Goal: Task Accomplishment & Management: Manage account settings

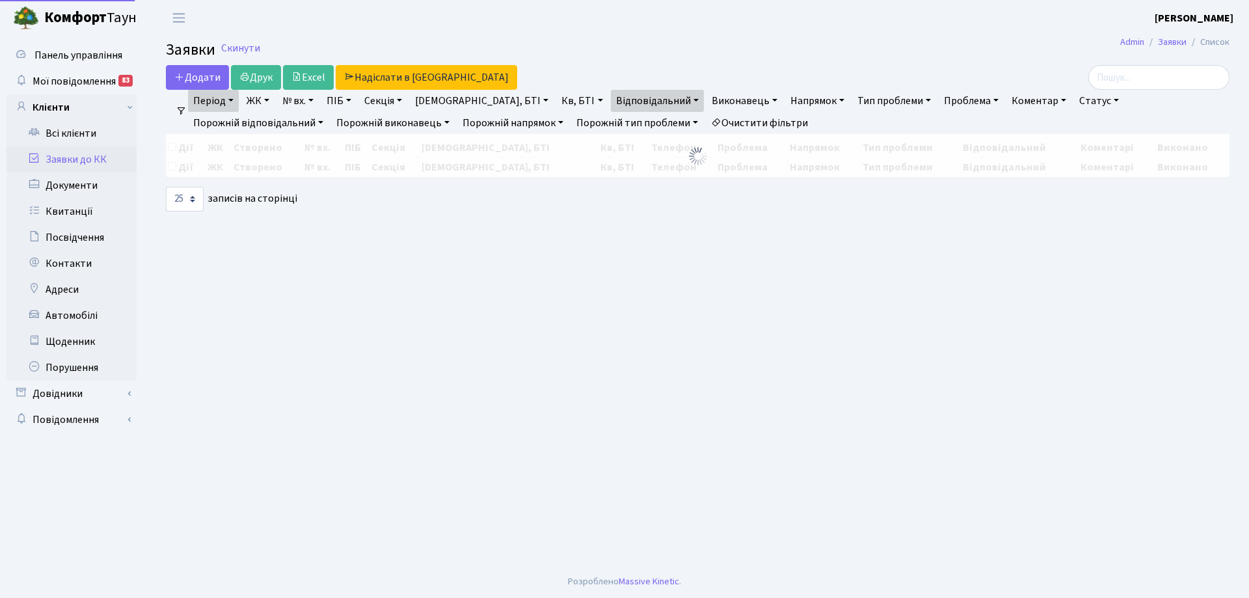
select select "25"
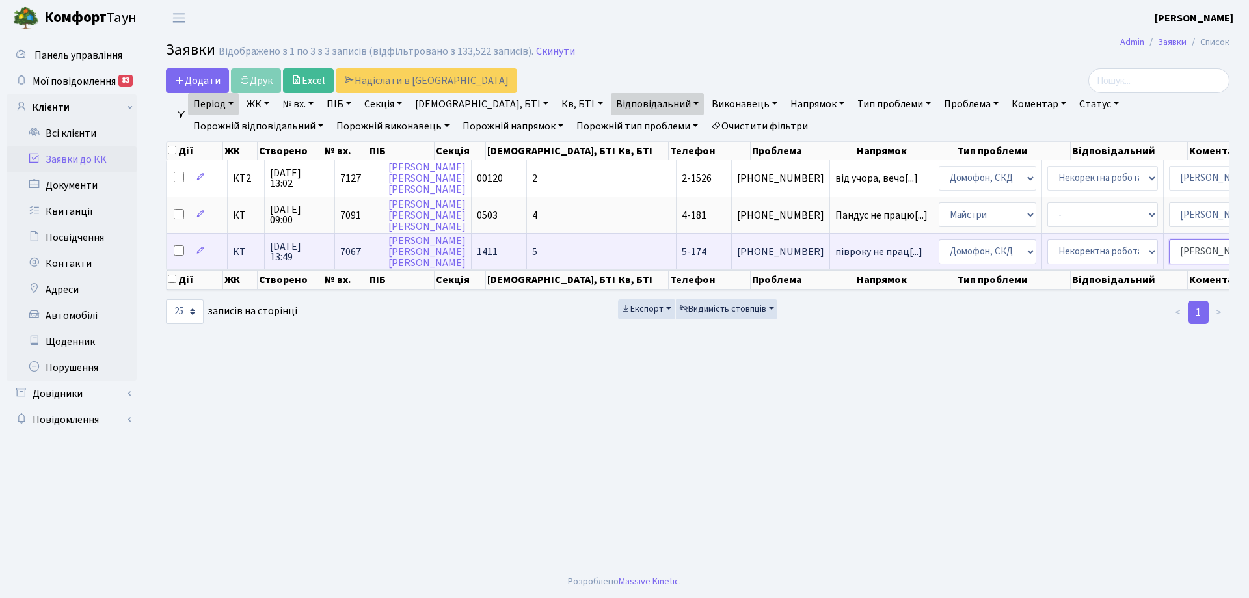
click at [1169, 253] on select "- Адміністратор ЖК КТ Вижул В. В. Гордієнко Н.В. Дядюшкін Д.Ю. Кипчук Т. А. Кла…" at bounding box center [1224, 251] width 111 height 25
select select "22"
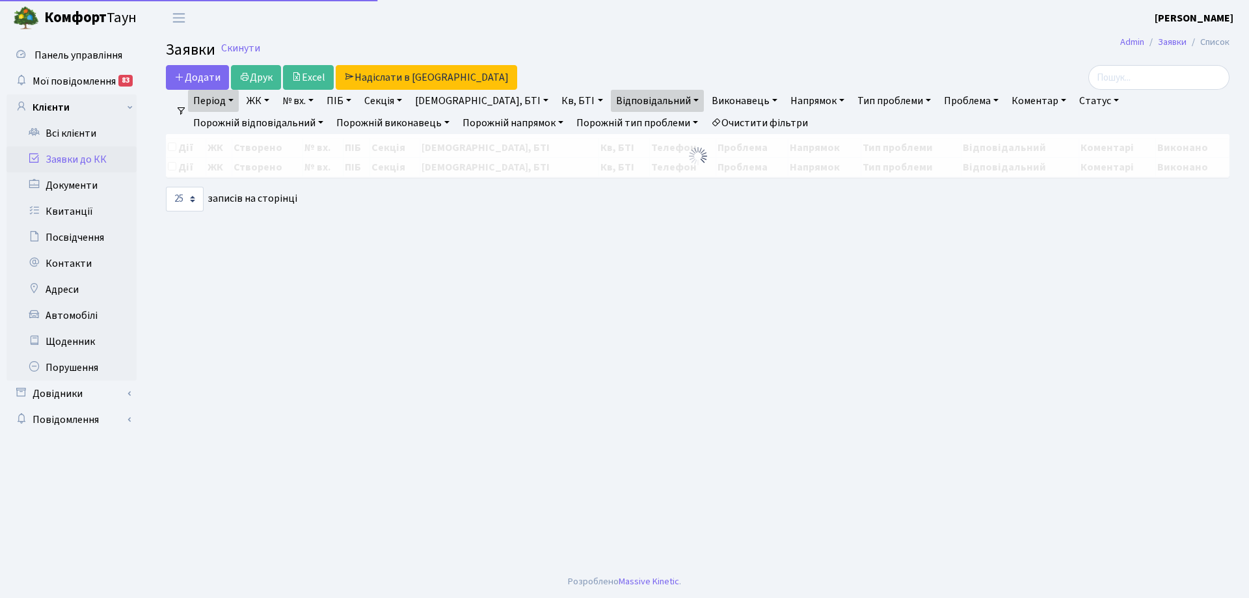
select select "25"
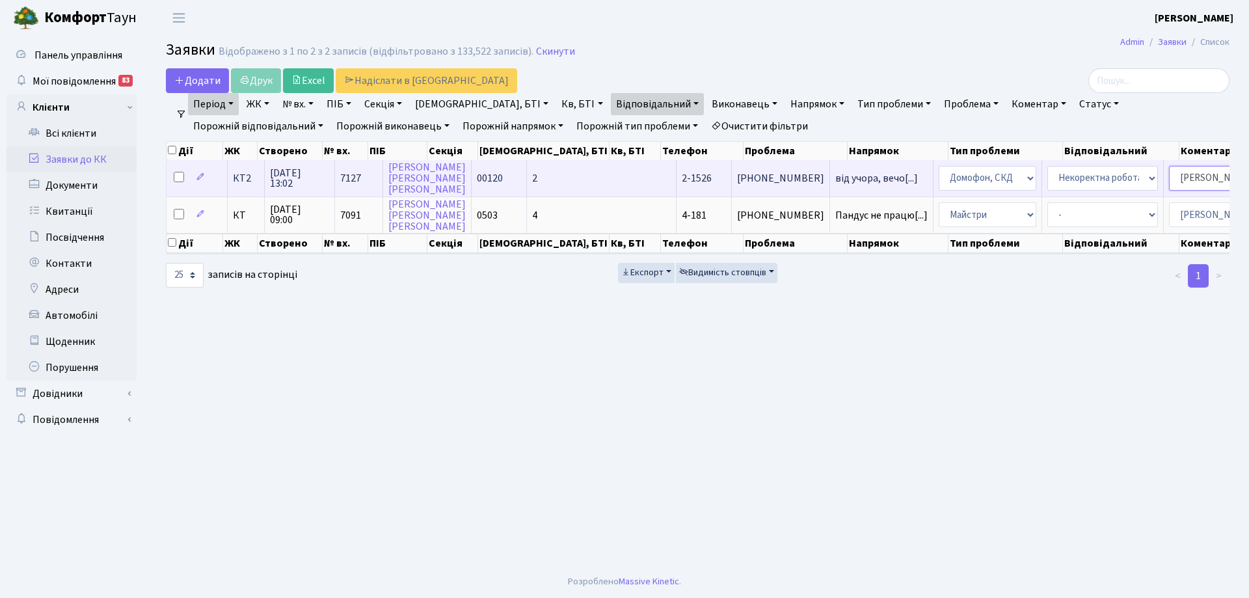
click at [1169, 178] on select "- Адміністратор ЖК КТ Вижул В. В. Гордієнко Н.В. Дядюшкін Д.Ю. Кипчук Т. А. Кла…" at bounding box center [1224, 178] width 111 height 25
select select "22"
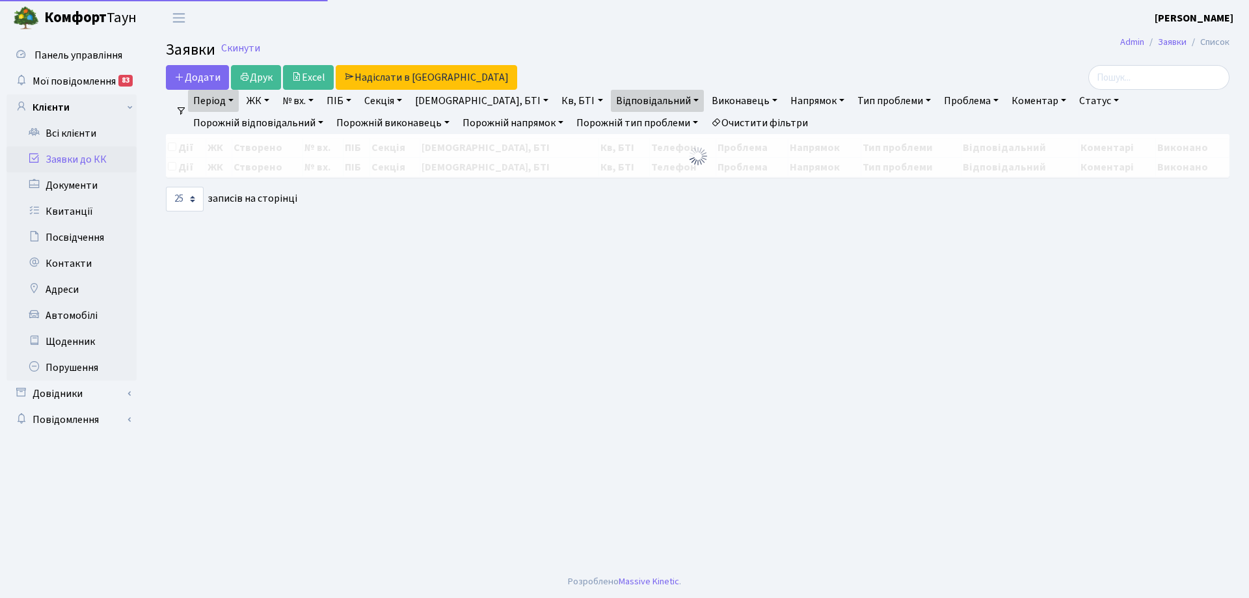
select select "25"
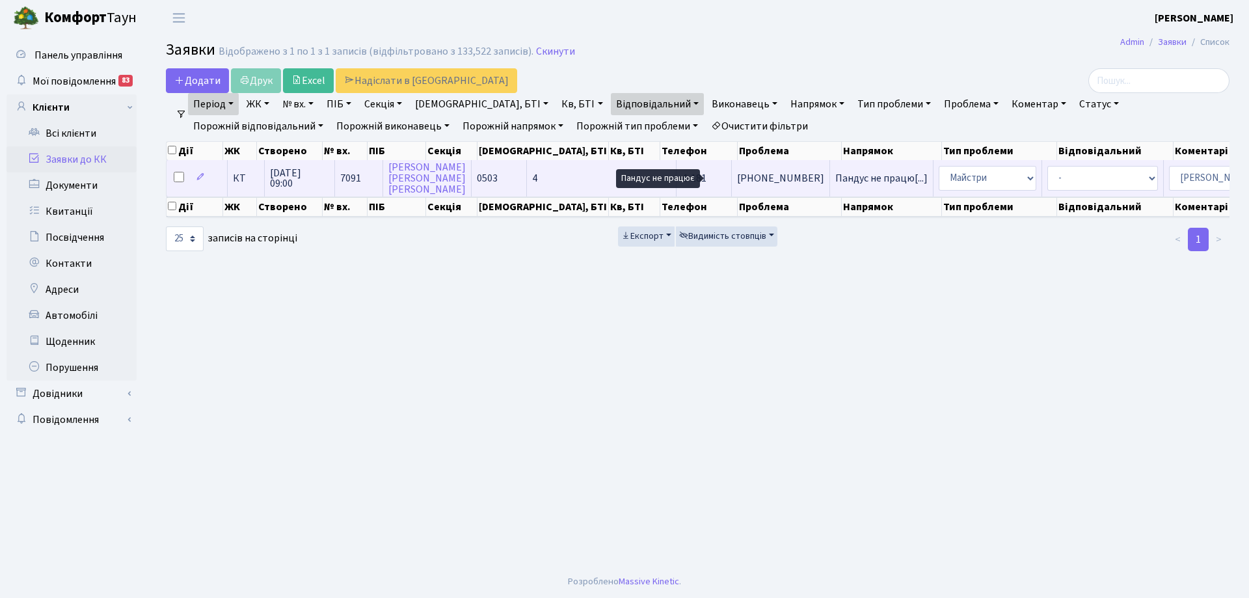
click at [835, 177] on span "Пандус не працю[...]" at bounding box center [881, 178] width 92 height 14
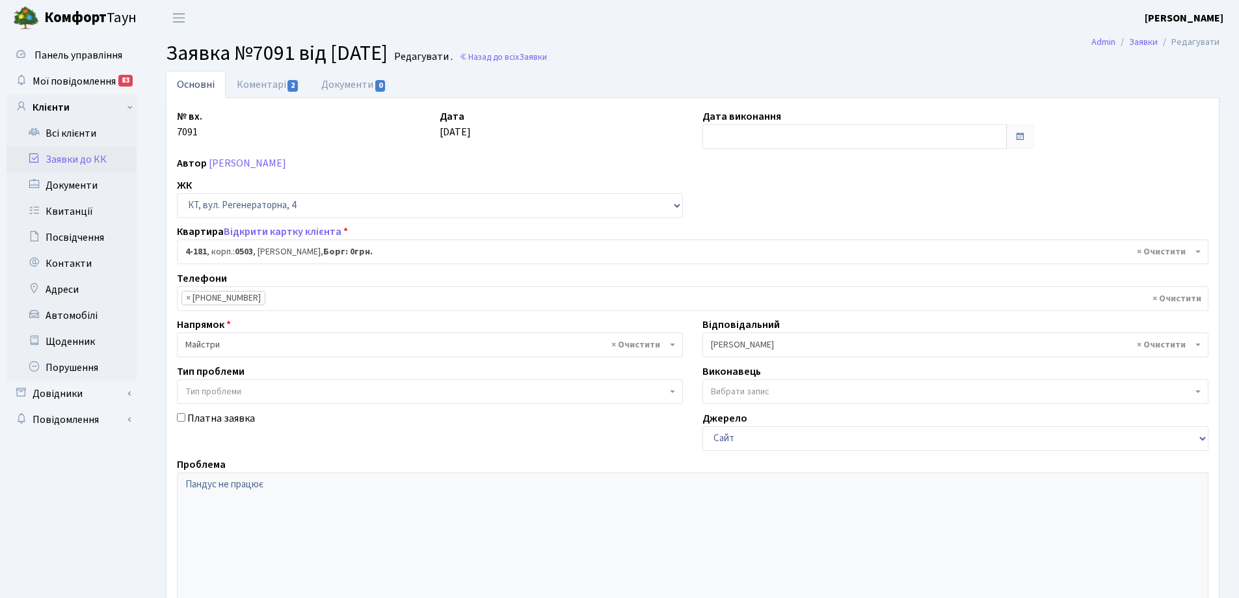
select select "1107"
click at [266, 75] on link "Коментарі 2" at bounding box center [268, 84] width 85 height 27
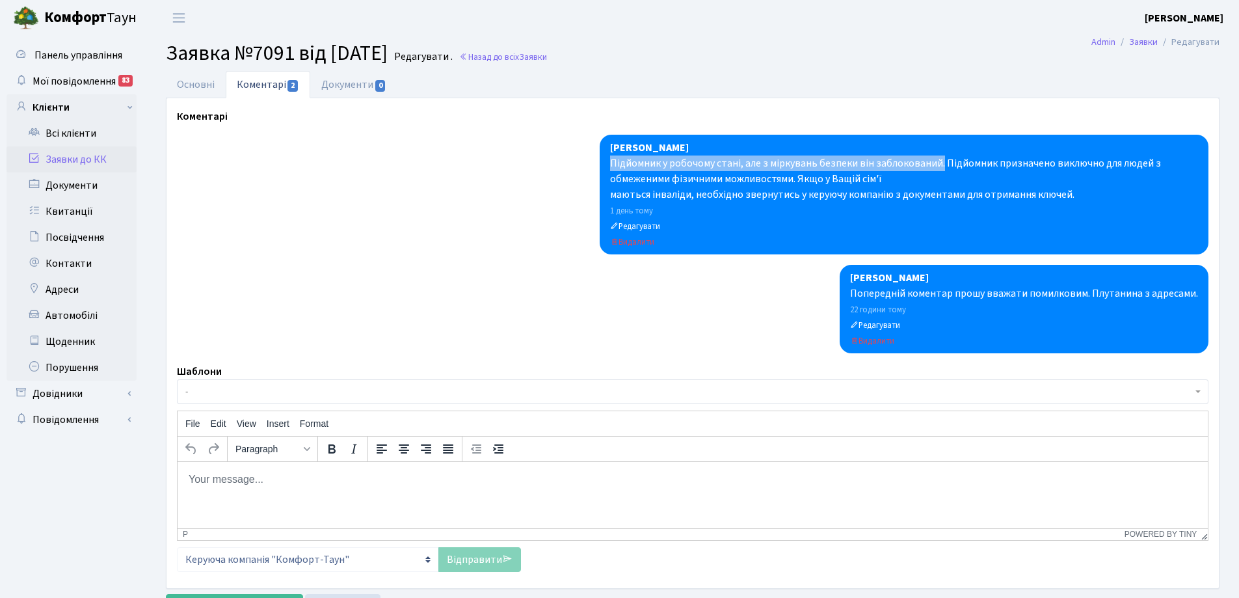
drag, startPoint x: 613, startPoint y: 163, endPoint x: 940, endPoint y: 165, distance: 327.3
click at [940, 165] on div "Підйомник у робочому стані, але з міркувань безпеки він заблокований. Підйомник…" at bounding box center [904, 178] width 588 height 47
click at [625, 163] on div "Підйомник у робочому стані, але з міркувань безпеки він заблокований. Підйомник…" at bounding box center [904, 178] width 588 height 47
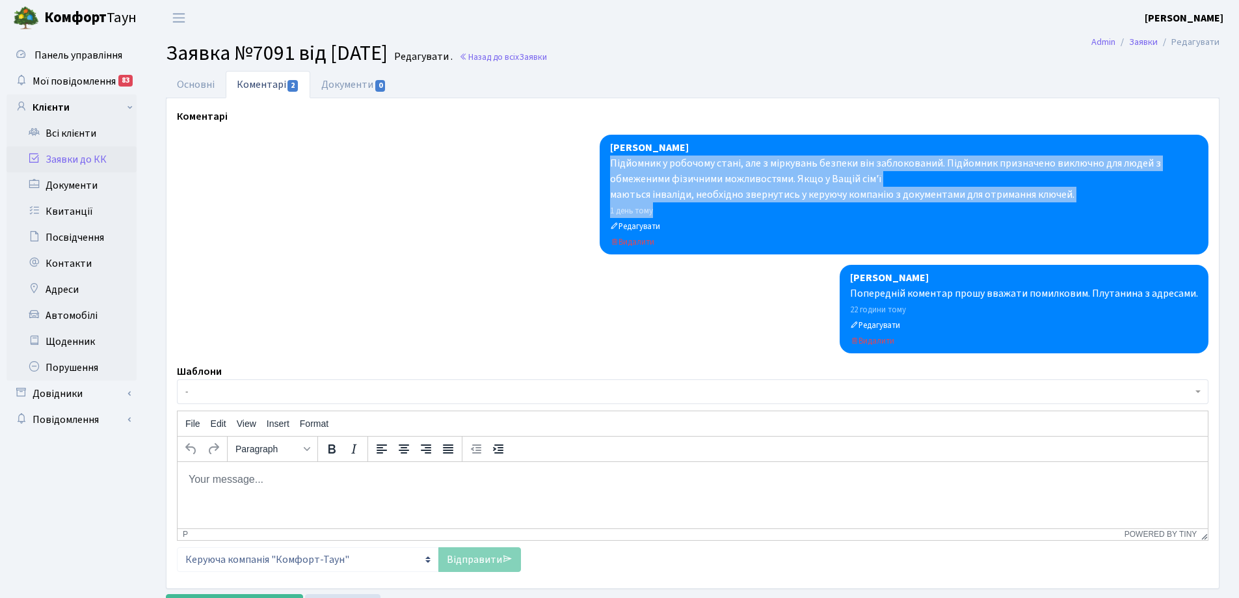
drag, startPoint x: 610, startPoint y: 161, endPoint x: 950, endPoint y: 203, distance: 342.2
click at [950, 203] on div "Коровін Олег Інженер Підйомник у робочому стані, але з міркувань безпеки він за…" at bounding box center [904, 195] width 609 height 120
copy div "Підйомник у робочому стані, але з міркувань безпеки він заблокований. Підйомник…"
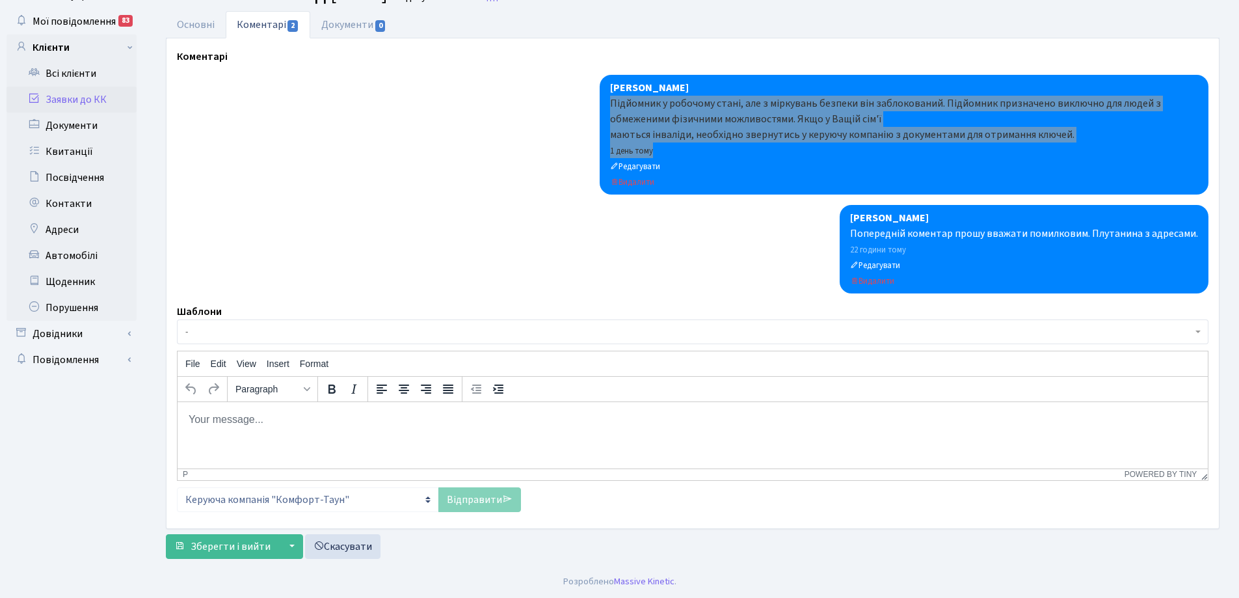
click at [196, 419] on body "Rich Text Area. Press ALT-0 for help." at bounding box center [693, 419] width 1010 height 14
paste body "Rich Text Area. Press ALT-0 for help."
click at [388, 454] on div "маються інваліди, необхідно звернутись у керуючу компанію з документами для отр…" at bounding box center [693, 447] width 1010 height 14
click at [185, 413] on html "Підйомник у робочому стані, але з міркувань безпеки він заблокований. Підйомник…" at bounding box center [693, 433] width 1031 height 94
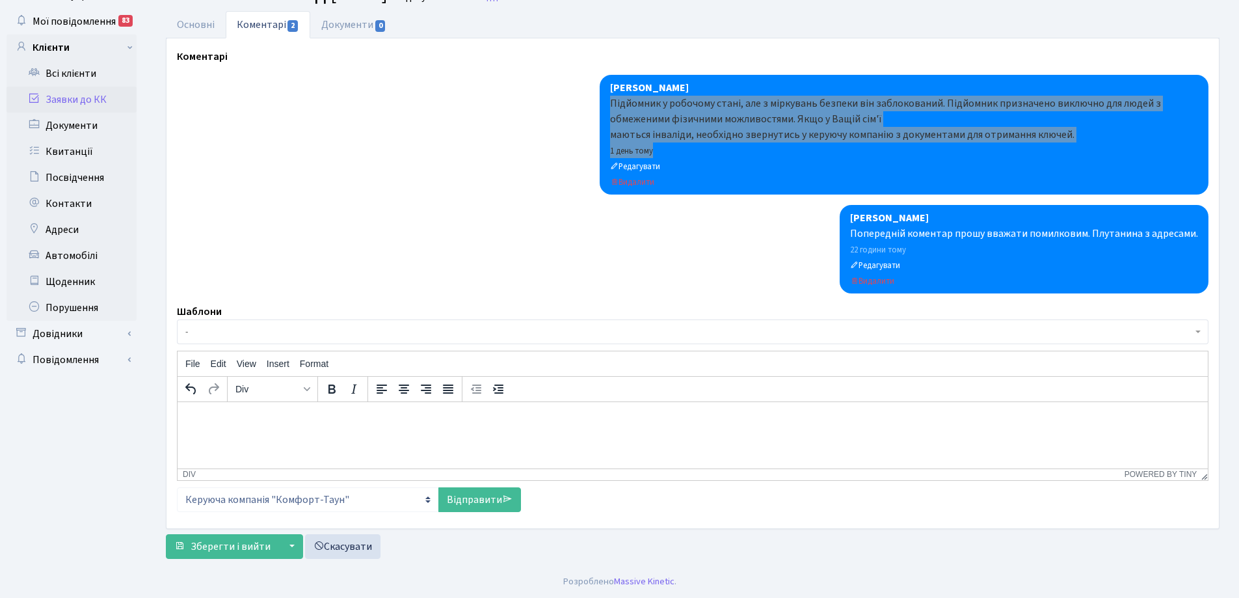
click at [185, 412] on html "Підйомник у робочому стані, але з міркувань безпеки він заблокований. Підйомник…" at bounding box center [693, 433] width 1031 height 94
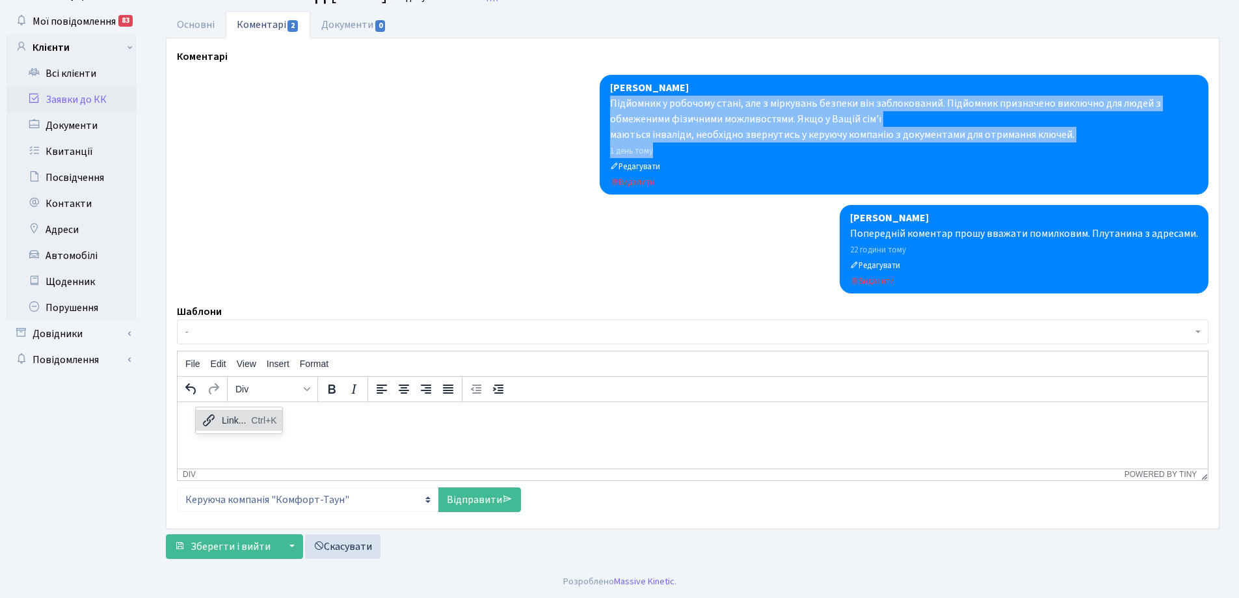
click at [219, 419] on div "Link... Ctrl+K" at bounding box center [239, 420] width 87 height 21
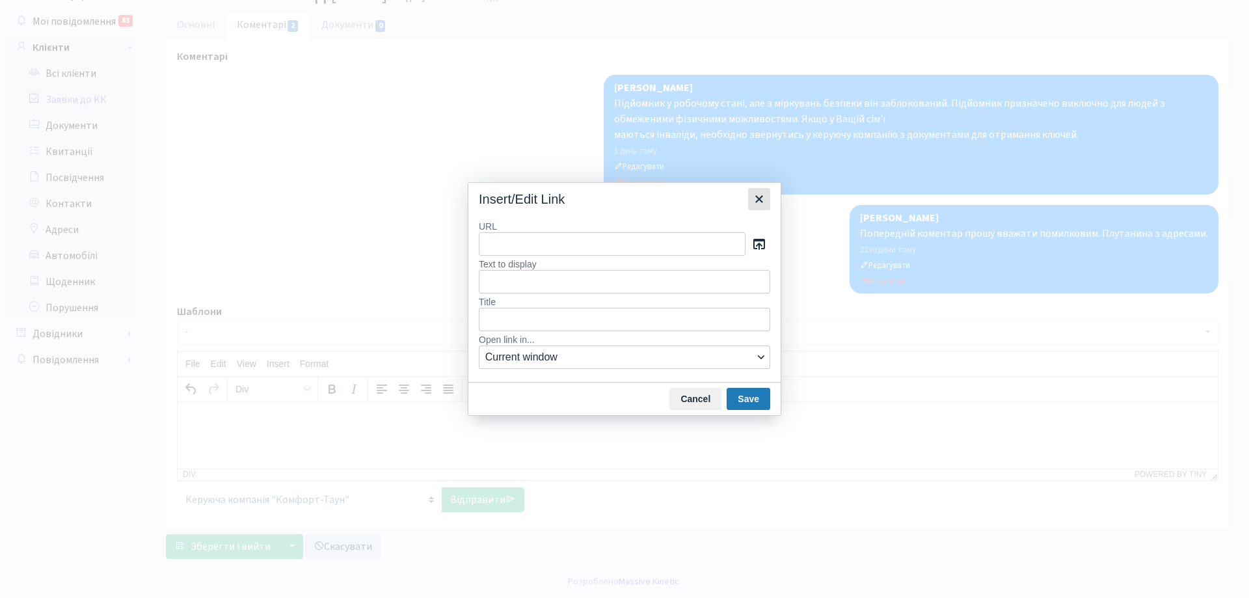
click at [763, 198] on icon "Close" at bounding box center [759, 199] width 16 height 16
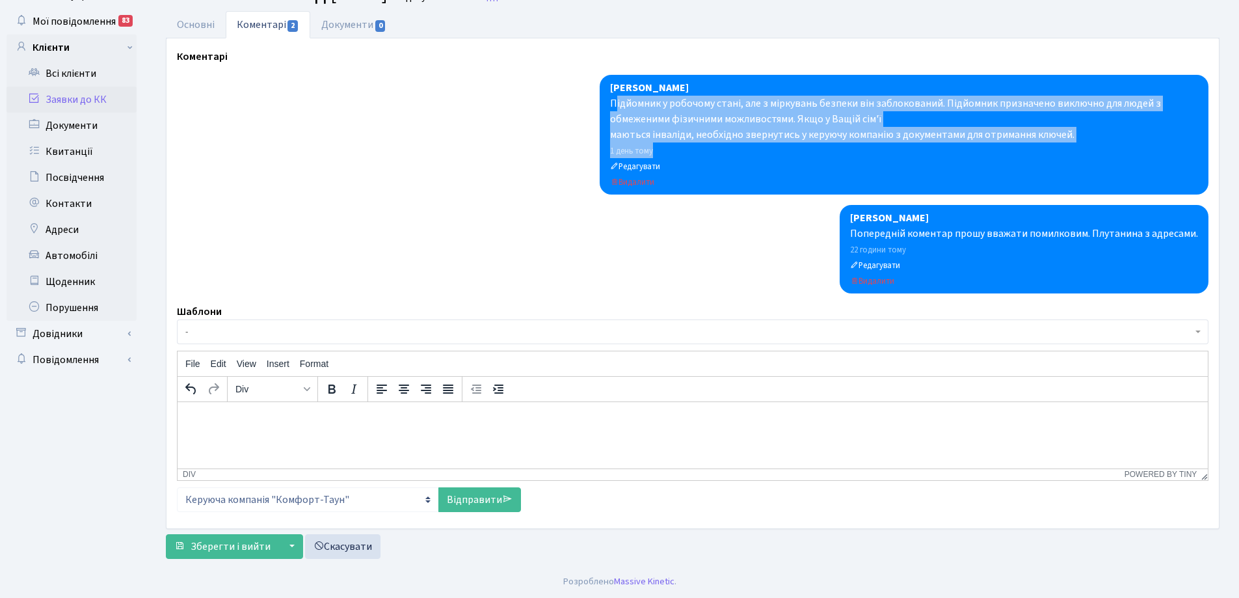
drag, startPoint x: 615, startPoint y: 102, endPoint x: 1085, endPoint y: 144, distance: 471.6
click at [1085, 144] on div "Коровін Олег Інженер Підйомник у робочому стані, але з міркувань безпеки він за…" at bounding box center [904, 135] width 609 height 120
copy div "ідйомник у робочому стані, але з міркувань безпеки він заблокований. Підйомник …"
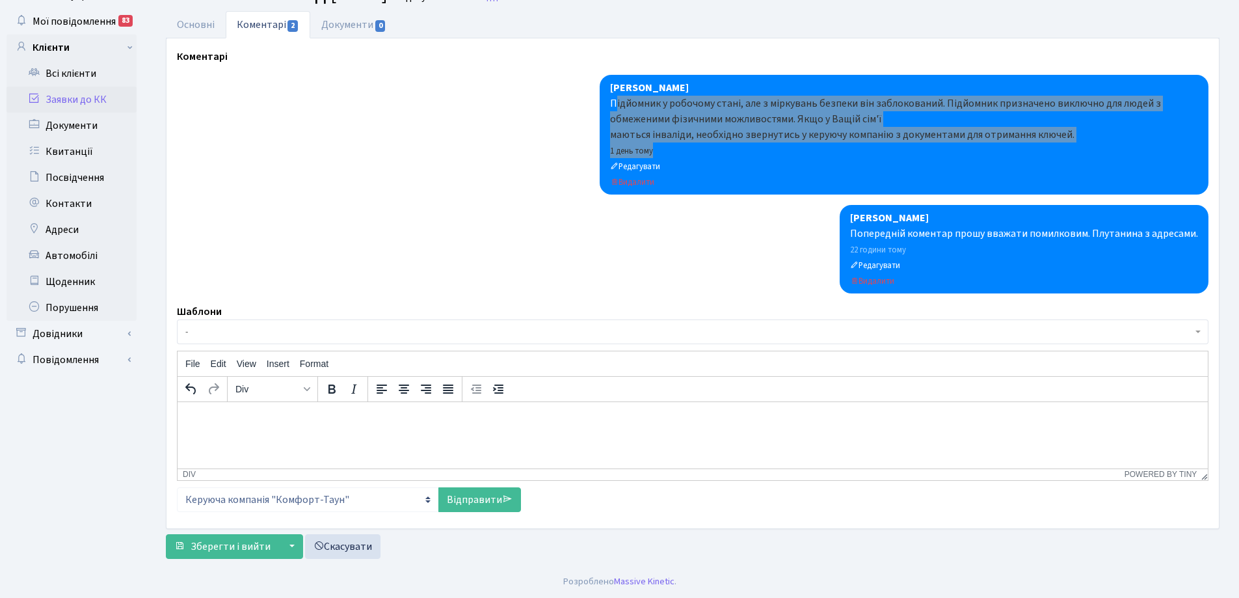
click at [224, 413] on div "Підйомник у робочому стані, але з міркувань безпеки він заблокований. Підйомник…" at bounding box center [693, 425] width 1010 height 29
click at [214, 421] on div "ідйомник у робочому стані, але з міркувань безпеки він заблокований. Підйомник …" at bounding box center [693, 425] width 1010 height 29
click at [212, 420] on div "ідйомник у робочому стані, але з міркувань безпеки він заблокований. Підйомник …" at bounding box center [693, 425] width 1010 height 29
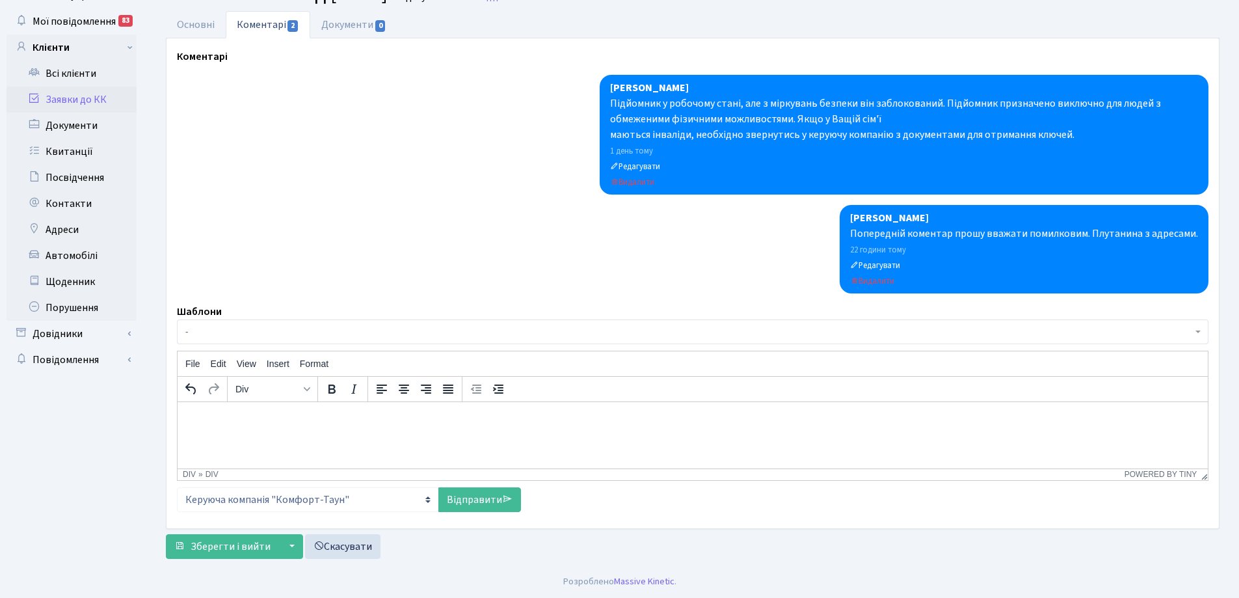
drag, startPoint x: 517, startPoint y: 468, endPoint x: 384, endPoint y: 51, distance: 437.2
click at [517, 468] on div "div » div Powered by Tiny" at bounding box center [693, 474] width 1031 height 12
drag, startPoint x: 612, startPoint y: 100, endPoint x: 1072, endPoint y: 136, distance: 461.4
click at [1072, 136] on div "Підйомник у робочому стані, але з міркувань безпеки він заблокований. Підйомник…" at bounding box center [904, 119] width 588 height 47
copy div "Підйомник у робочому стані, але з міркувань безпеки він заблокований. Підйомник…"
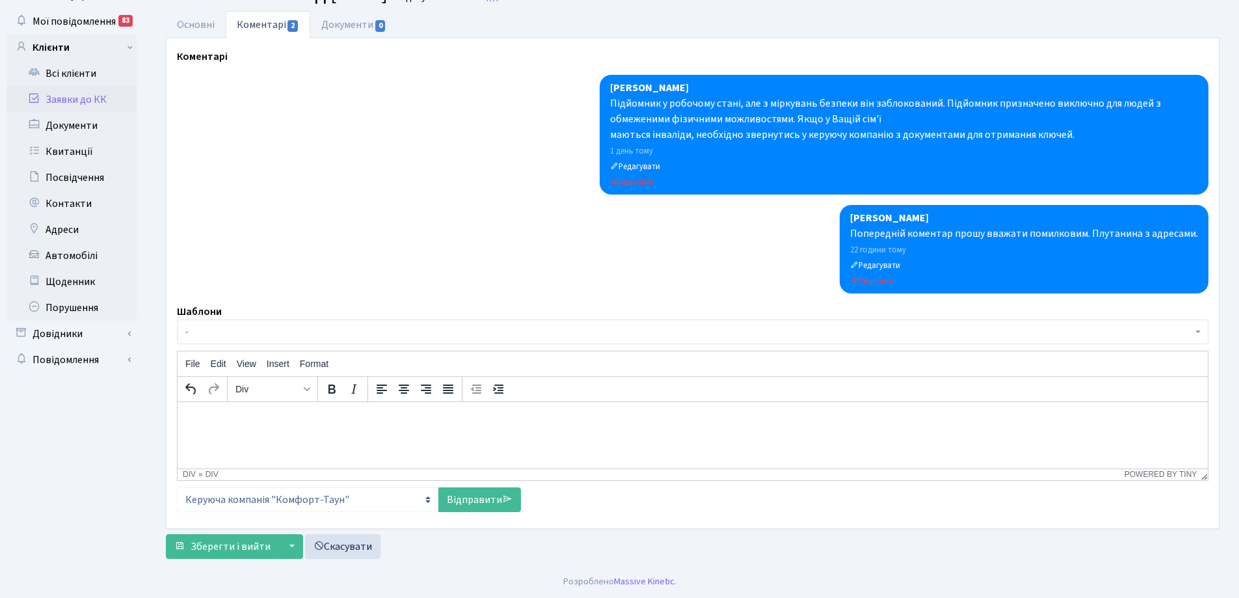
click at [213, 421] on div "ідйомник у робочому стані, але з міркувань безпеки він заблокований. Підйомник …" at bounding box center [693, 425] width 1010 height 29
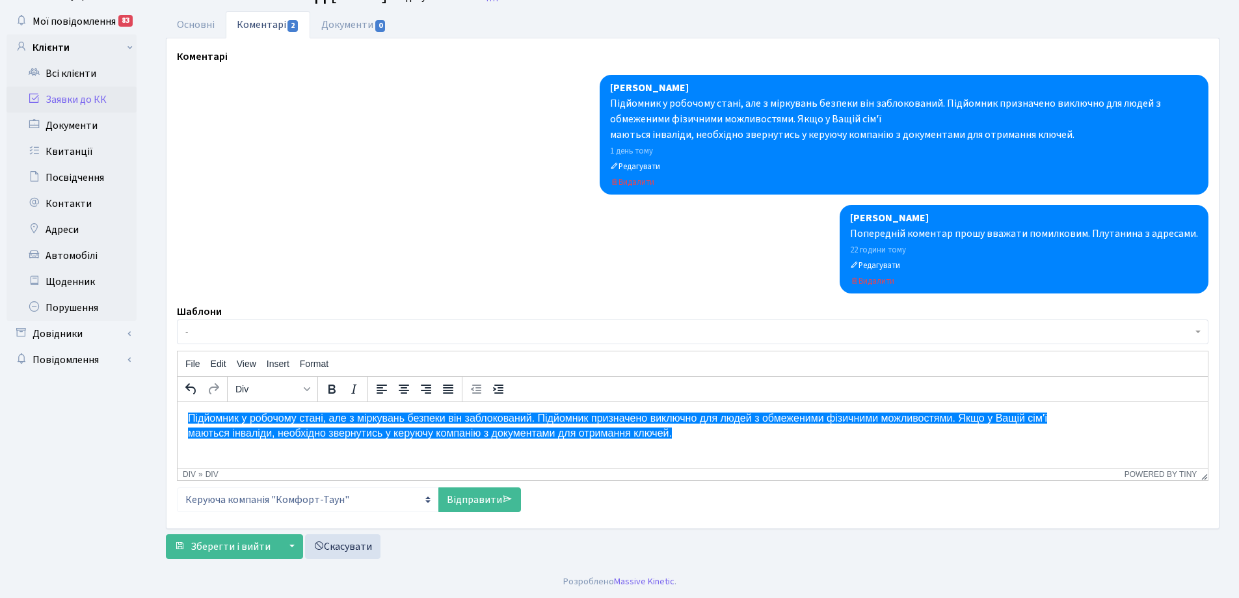
click at [649, 455] on div "маються інваліди, необхідно звернутись у керуючу компанію з документами для отр…" at bounding box center [693, 447] width 1010 height 44
click at [554, 453] on div "маються інваліди, необхідно звернутись у керуючу компанію з документами для отр…" at bounding box center [693, 447] width 1010 height 44
click at [545, 420] on span "Підйомник у робочому стані, але з міркувань безпеки він заблокований. Підйомник…" at bounding box center [617, 417] width 859 height 11
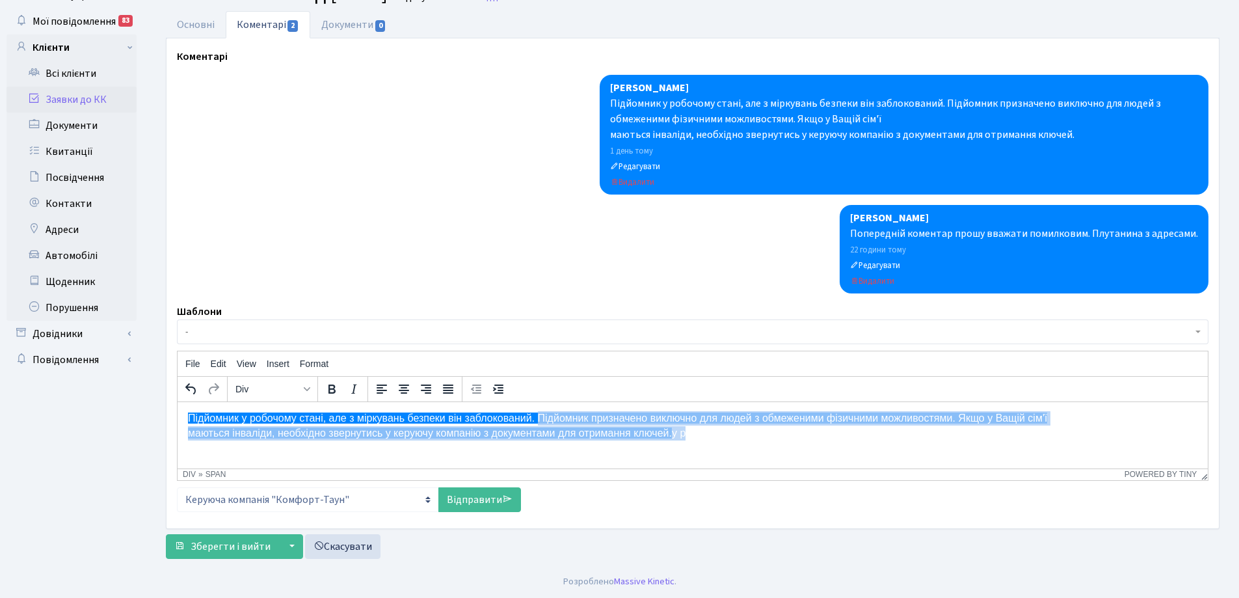
drag, startPoint x: 539, startPoint y: 416, endPoint x: 688, endPoint y: 429, distance: 150.1
click at [688, 429] on div "Підйомник у робочому стані, але з міркувань безпеки він заблокований. Підйомник…" at bounding box center [693, 454] width 1010 height 116
click at [672, 433] on div "маються інваліди, необхідно звернутись у керуючу компанію з документами для отр…" at bounding box center [693, 447] width 1010 height 44
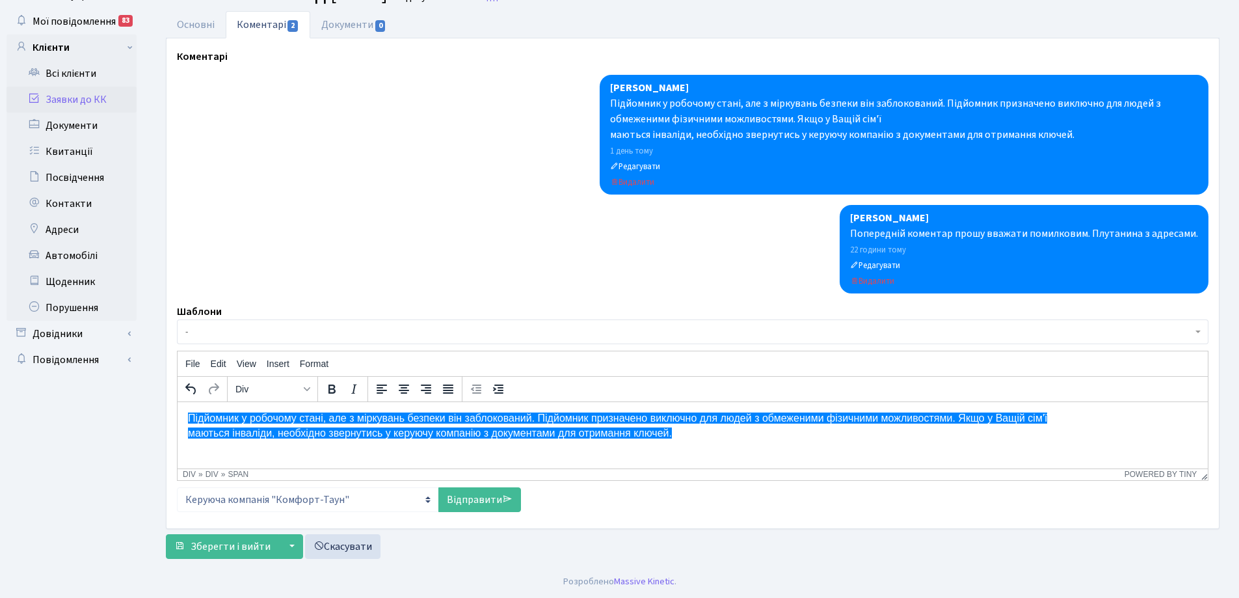
click at [695, 444] on div "маються інваліди, необхідно звернутись у керуючу компанію з документами для отр…" at bounding box center [693, 447] width 1010 height 44
drag, startPoint x: 324, startPoint y: 417, endPoint x: 242, endPoint y: 415, distance: 82.0
click at [242, 415] on span "Підйомник у робочому стані, але з міркувань безпеки він заблокований. Підйомник…" at bounding box center [617, 417] width 859 height 11
click at [230, 417] on span "Роботу Підйомник і, але з міркувань безпеки він заблокований. Підйомник признач…" at bounding box center [596, 417] width 817 height 11
click at [275, 419] on span "Роботу підйомник і, але з міркувань безпеки він заблокований. Підйомник признач…" at bounding box center [595, 417] width 815 height 11
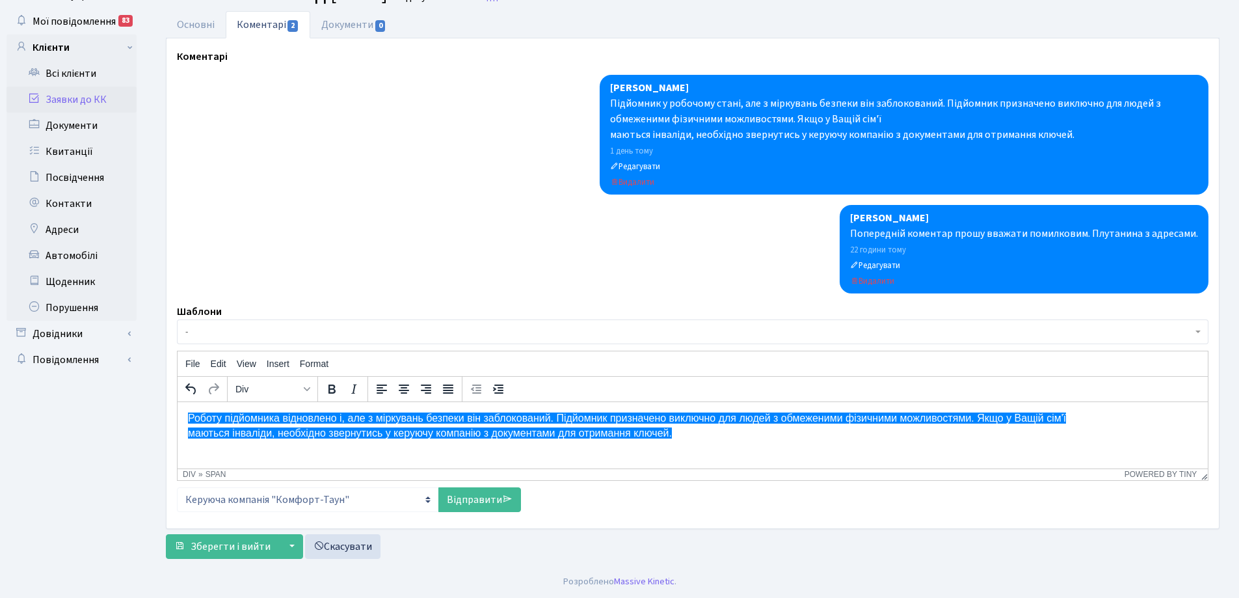
click at [344, 420] on span "Роботу підйомника відновлено і, але з міркувань безпеки він заблокований. Підйо…" at bounding box center [627, 417] width 878 height 11
click at [619, 418] on span "Роботу підйомника відновлено , але з міркувань безпеки він заблокований. Підйом…" at bounding box center [626, 417] width 876 height 11
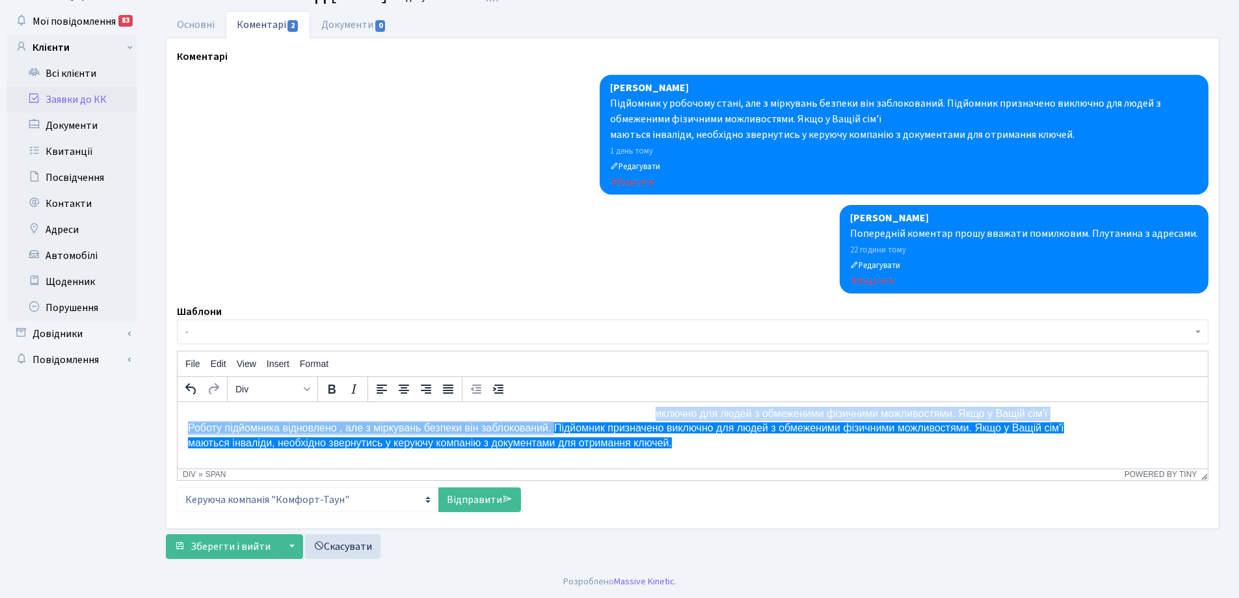
scroll to position [0, 0]
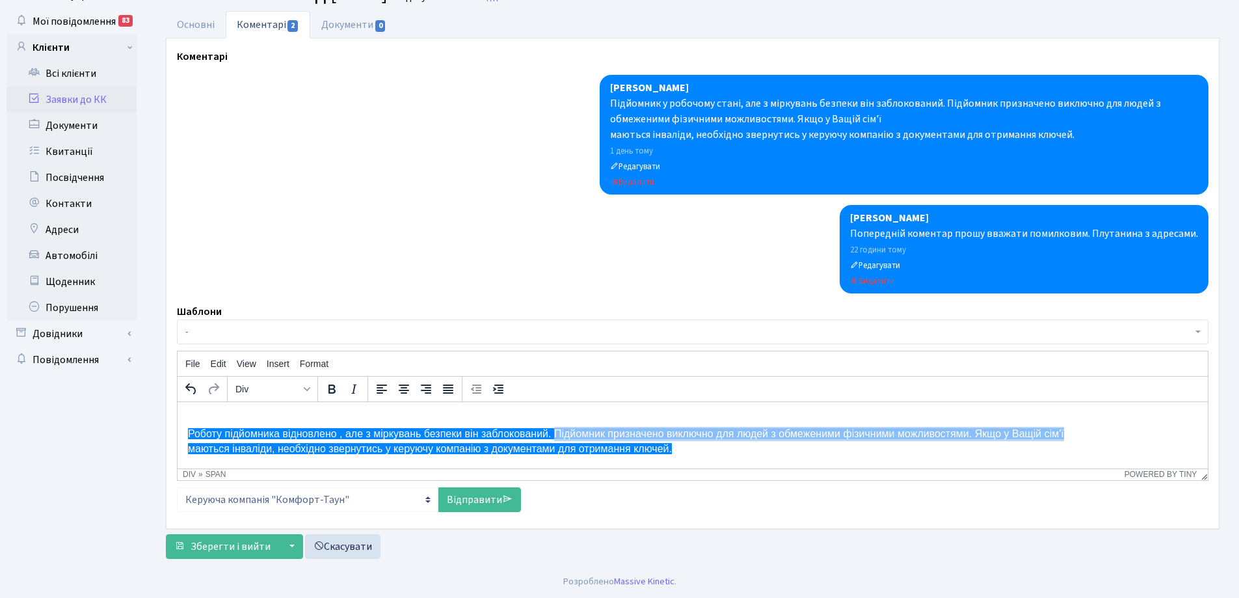
drag, startPoint x: 554, startPoint y: 416, endPoint x: 1069, endPoint y: 432, distance: 515.5
click at [1069, 432] on div "Підйомник у робочому стані, але з міркувань безпеки він заблокований. Підйомник…" at bounding box center [693, 470] width 1010 height 116
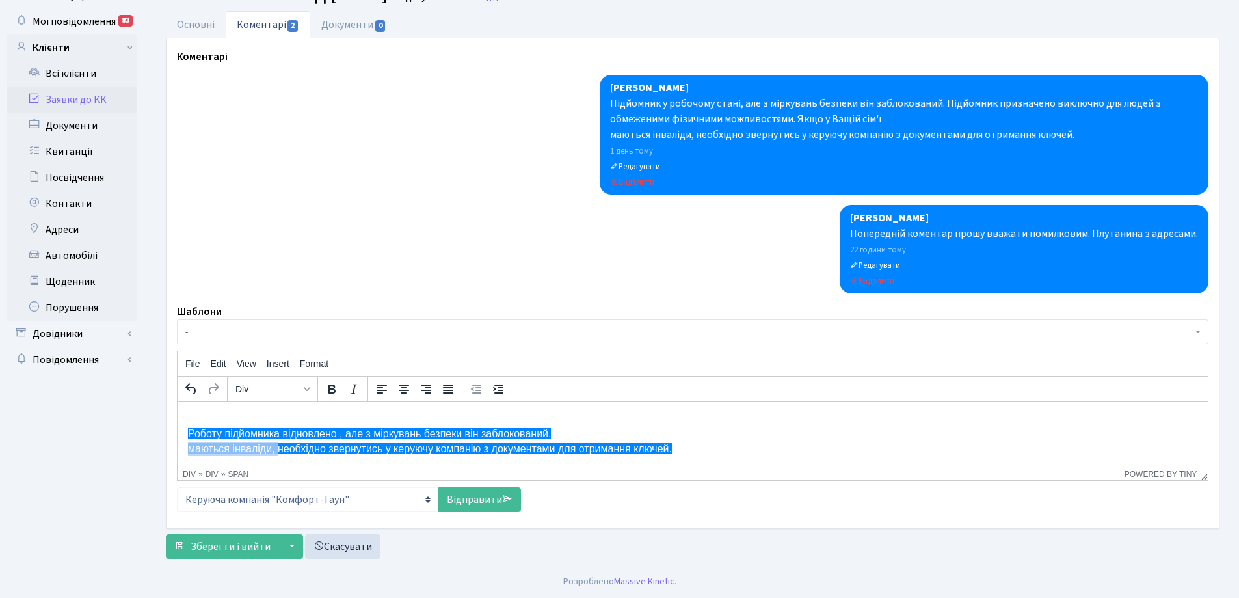
drag, startPoint x: 275, startPoint y: 448, endPoint x: 189, endPoint y: 446, distance: 85.9
click at [189, 446] on span "маються інваліди, необхідно звернутись у керуючу компанію з документами для отр…" at bounding box center [430, 447] width 484 height 11
click at [482, 501] on link "Відправити" at bounding box center [480, 499] width 83 height 25
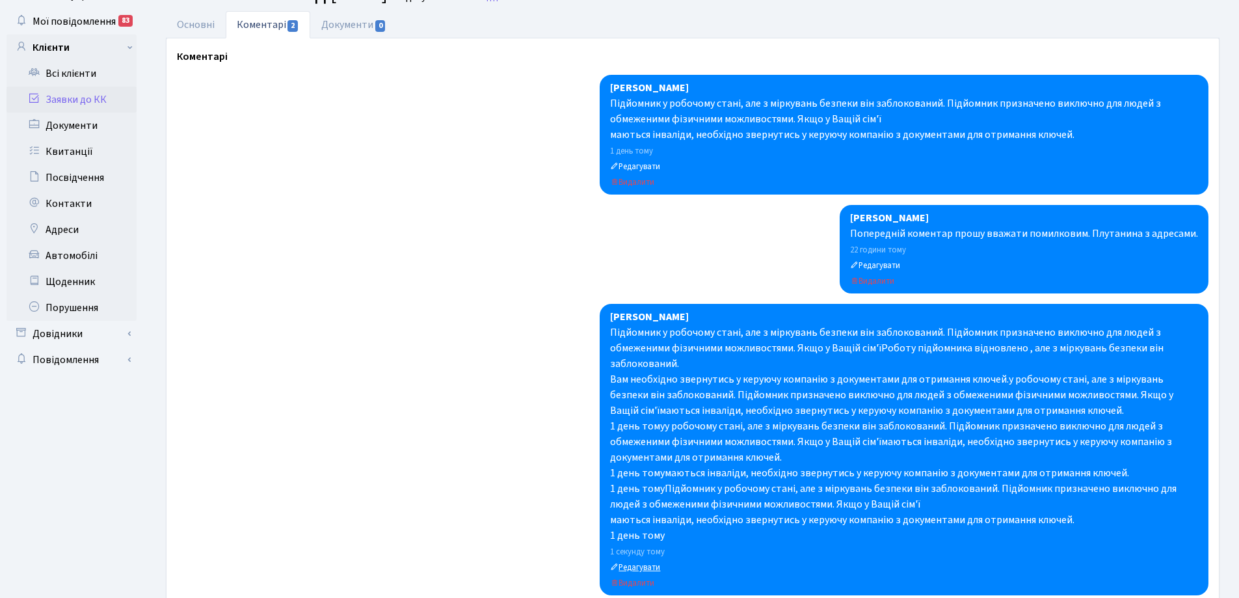
click at [643, 567] on small "Редагувати" at bounding box center [635, 567] width 50 height 12
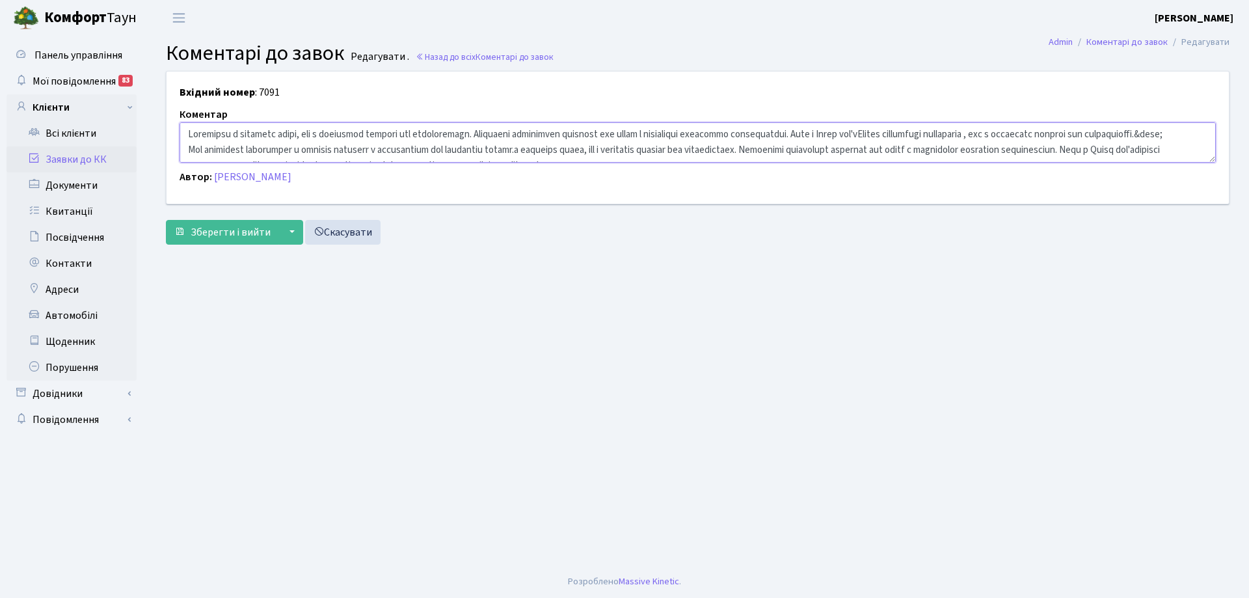
drag, startPoint x: 954, startPoint y: 132, endPoint x: 180, endPoint y: 133, distance: 774.9
click at [180, 133] on textarea at bounding box center [698, 142] width 1036 height 40
drag, startPoint x: 511, startPoint y: 133, endPoint x: 548, endPoint y: 138, distance: 37.4
click at [548, 138] on textarea at bounding box center [698, 142] width 1036 height 40
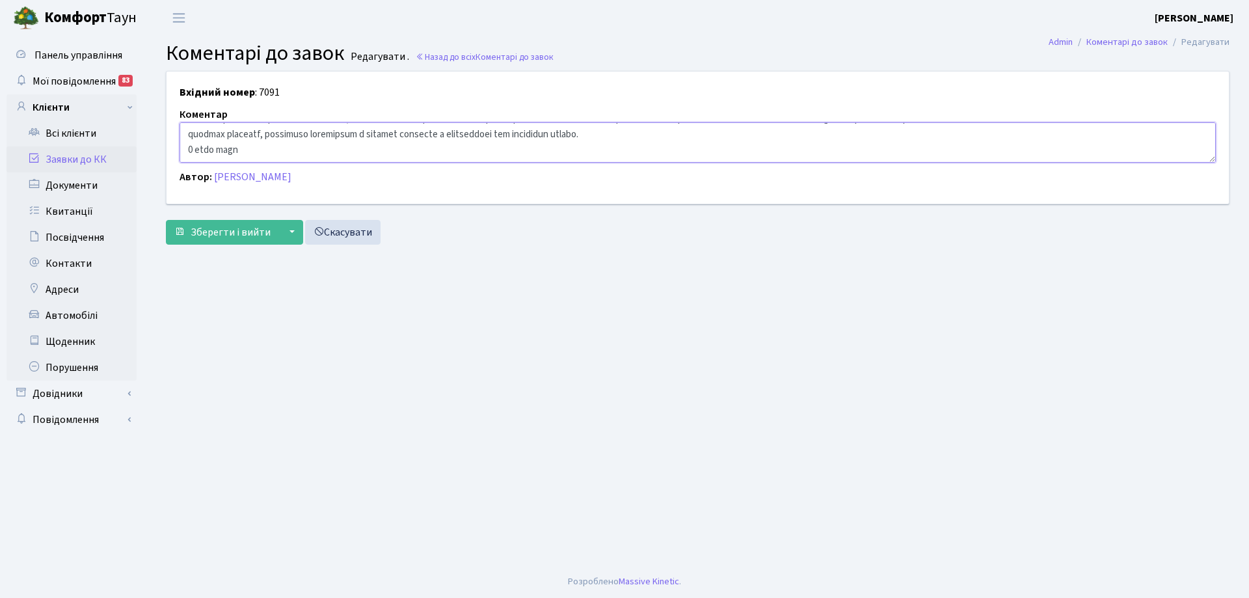
drag, startPoint x: 558, startPoint y: 149, endPoint x: 779, endPoint y: 160, distance: 220.8
click at [779, 160] on textarea at bounding box center [698, 142] width 1036 height 40
type textarea "Роботу підйомника відновлено , але з міркувань безпеки він заблокований Вам нео…"
click at [245, 229] on span "Зберегти і вийти" at bounding box center [231, 232] width 80 height 14
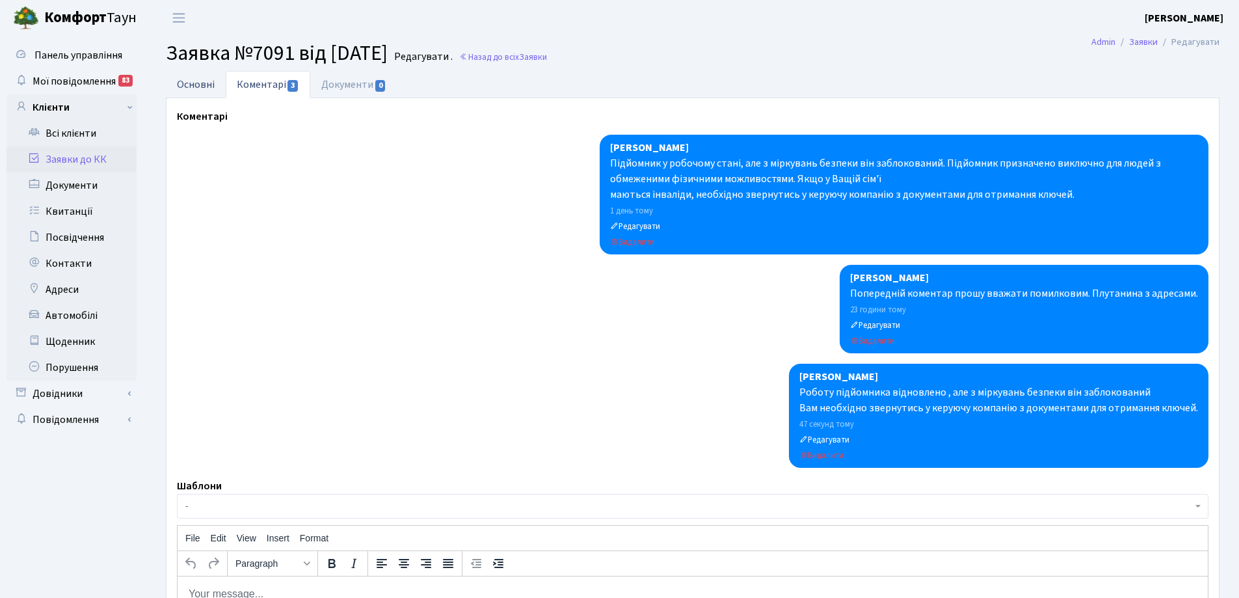
click at [198, 86] on link "Основні" at bounding box center [196, 84] width 60 height 27
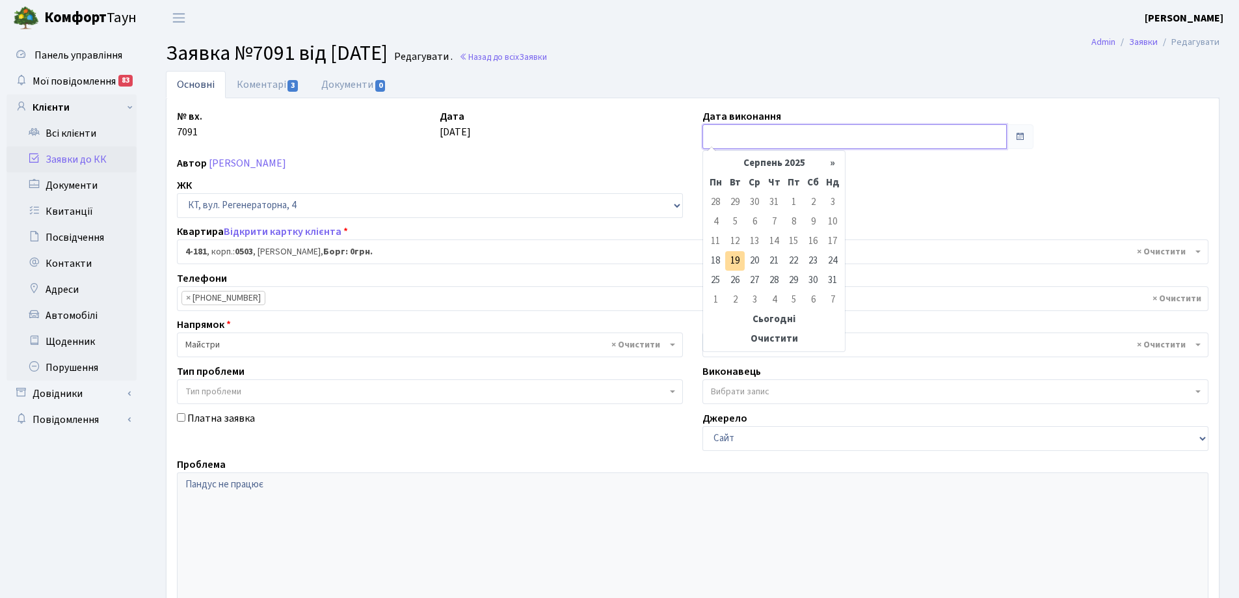
click at [835, 140] on input "text" at bounding box center [855, 136] width 304 height 25
click at [734, 256] on td "19" at bounding box center [735, 261] width 20 height 20
type input "19.08.2025"
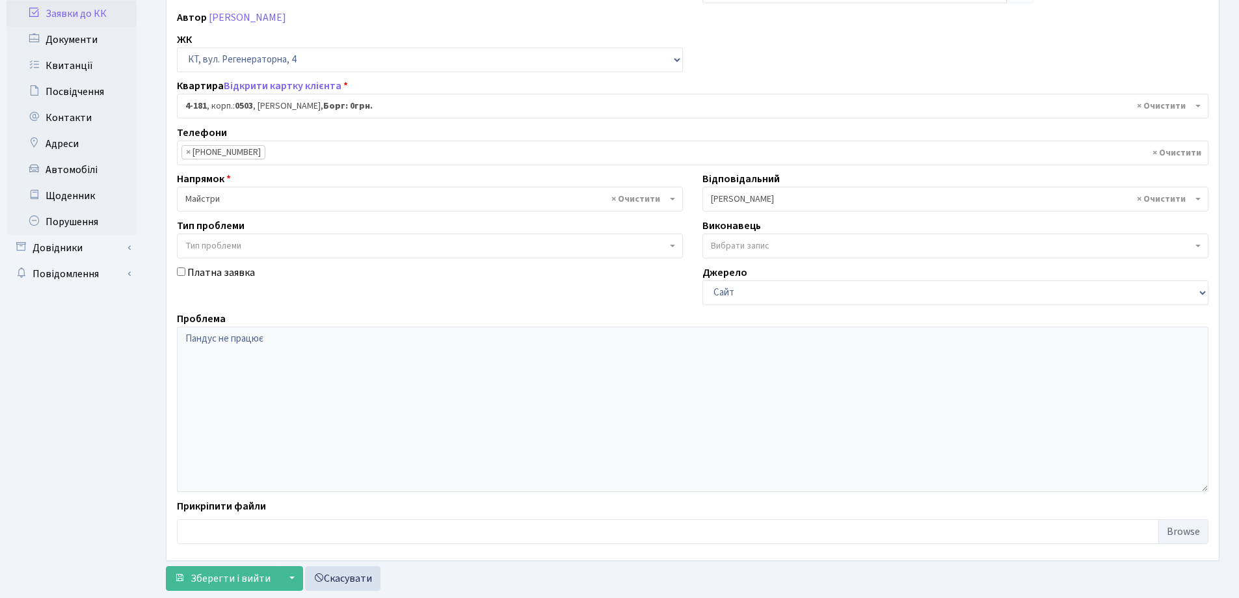
scroll to position [178, 0]
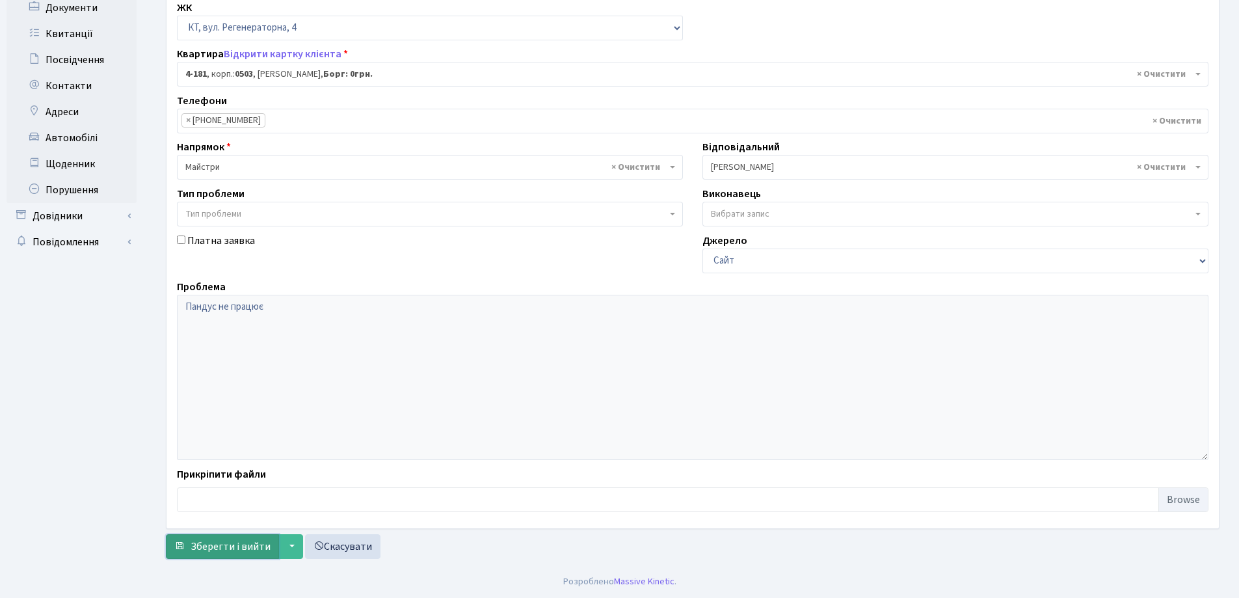
click at [234, 546] on span "Зберегти і вийти" at bounding box center [231, 546] width 80 height 14
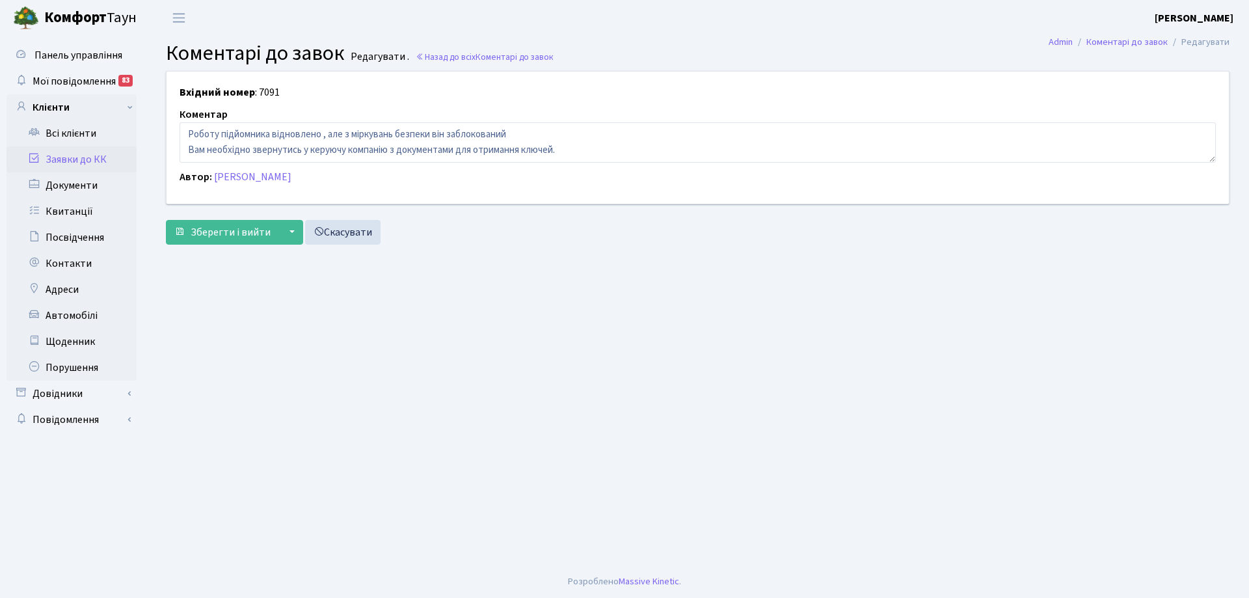
click at [76, 155] on link "Заявки до КК" at bounding box center [72, 159] width 130 height 26
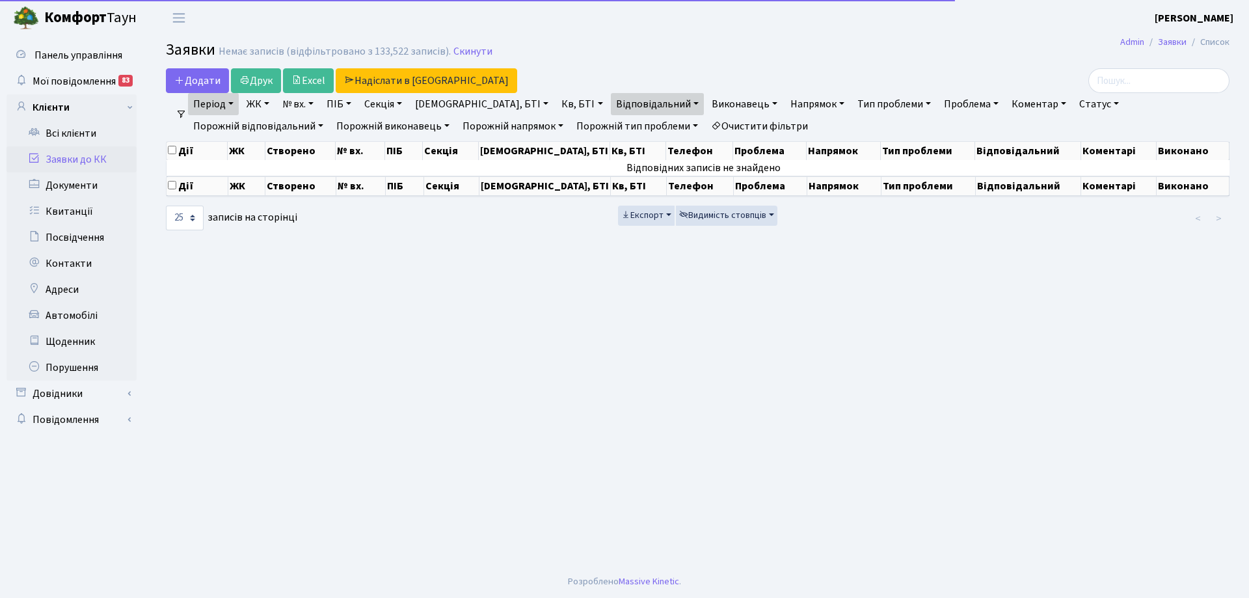
select select "25"
